Goal: Navigation & Orientation: Find specific page/section

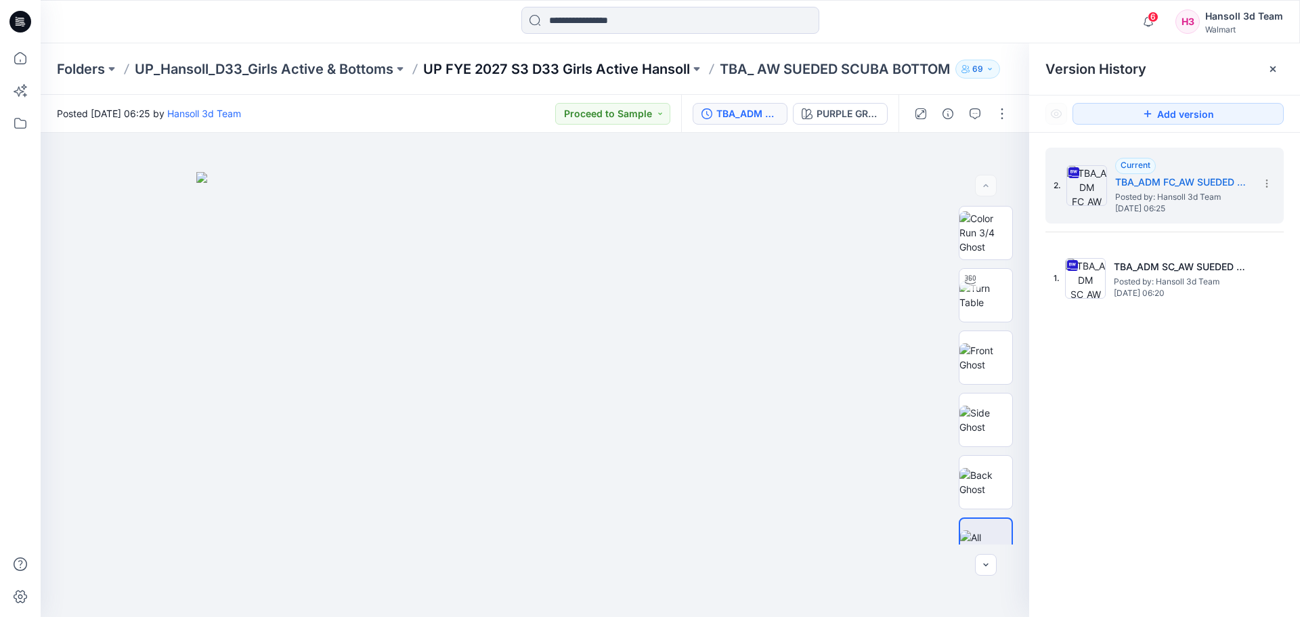
click at [520, 60] on p "UP FYE 2027 S3 D33 Girls Active Hansoll" at bounding box center [556, 69] width 267 height 19
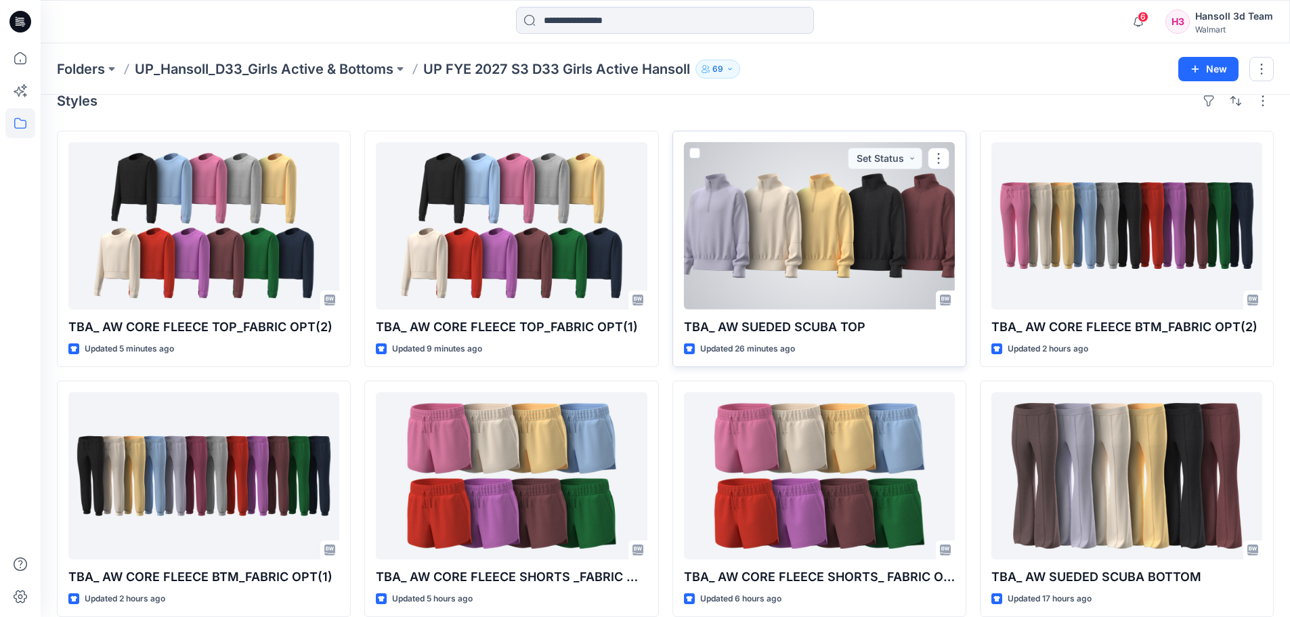
scroll to position [37, 0]
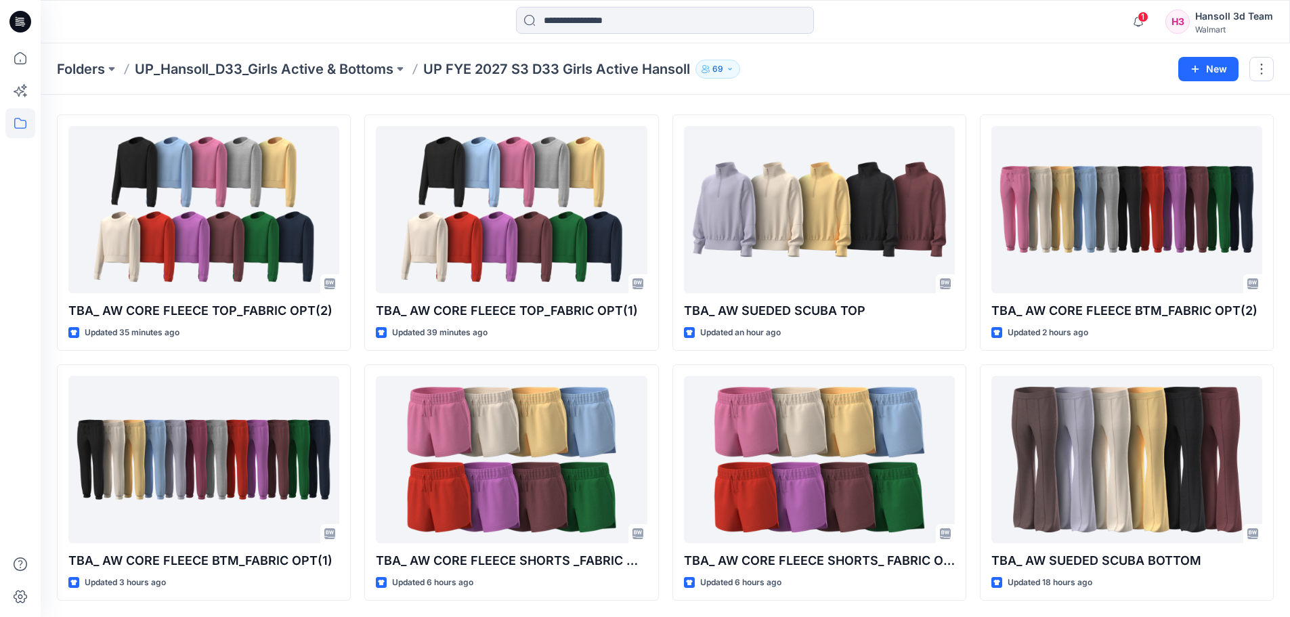
click at [849, 66] on div "Folders UP_Hansoll_D33_Girls Active & Bottoms UP FYE 2027 S3 D33 Girls Active H…" at bounding box center [612, 69] width 1111 height 19
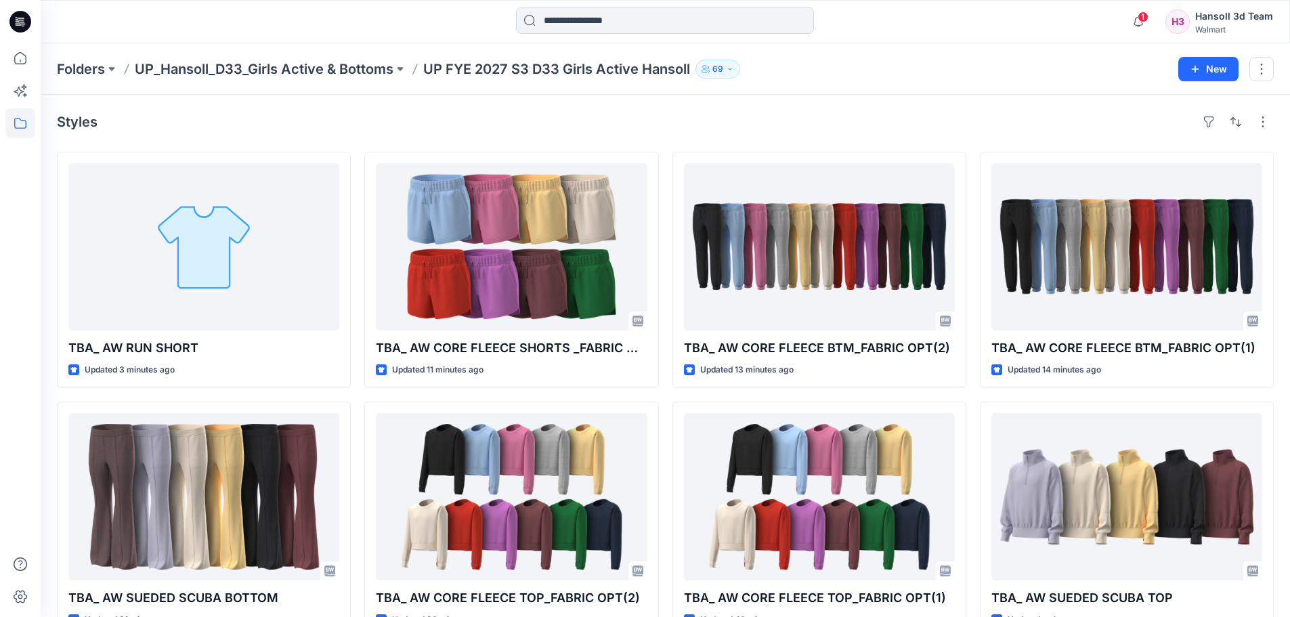
click at [559, 119] on div "Styles" at bounding box center [665, 122] width 1217 height 22
click at [941, 123] on div "Styles" at bounding box center [665, 122] width 1217 height 22
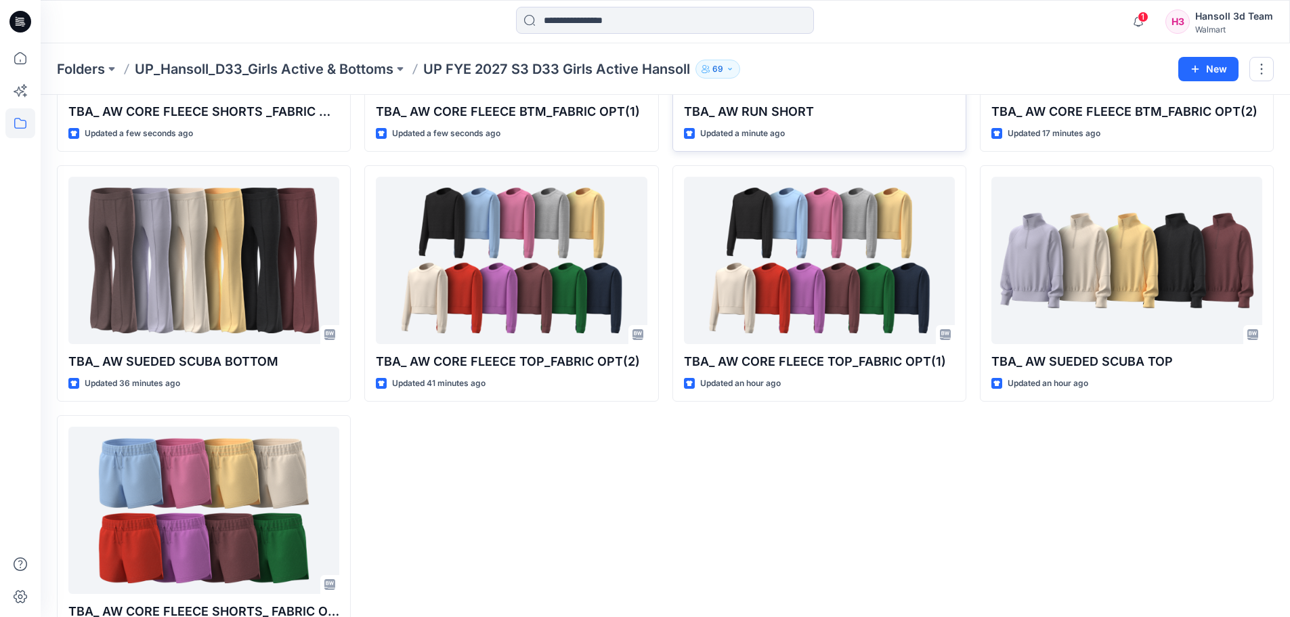
scroll to position [288, 0]
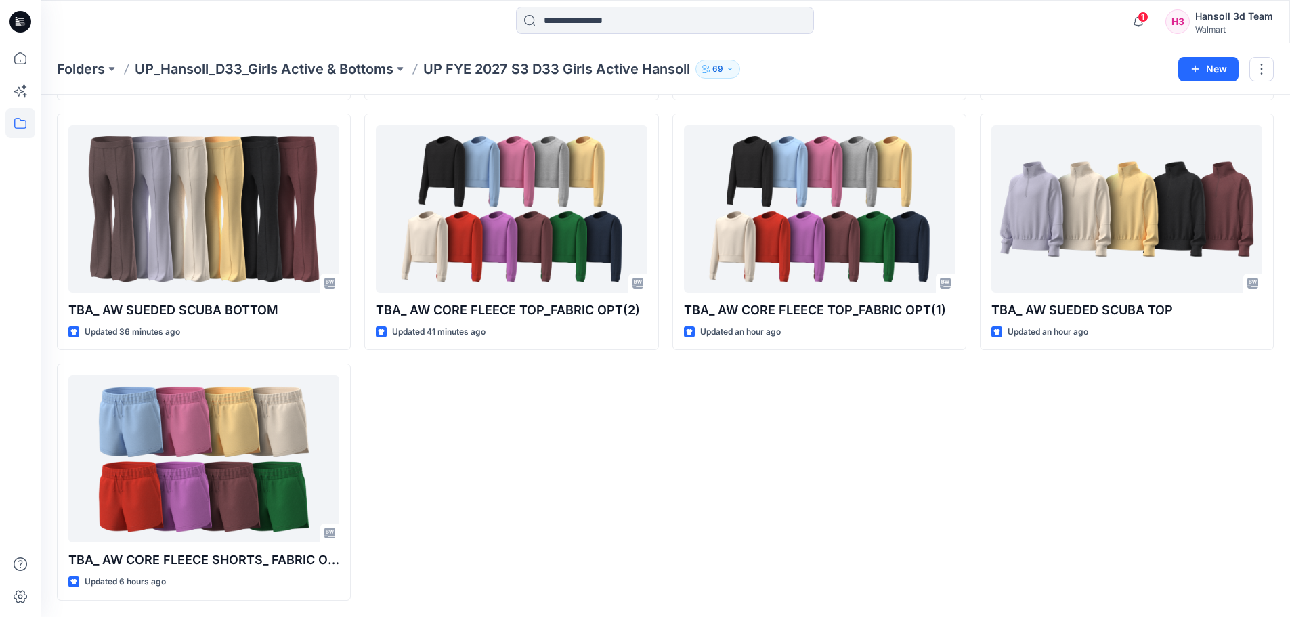
click at [745, 490] on div "TBA_ AW RUN SHORT Updated a minute ago TBA_ AW CORE FLEECE TOP_FABRIC OPT(1) Up…" at bounding box center [820, 232] width 294 height 737
